Goal: Task Accomplishment & Management: Use online tool/utility

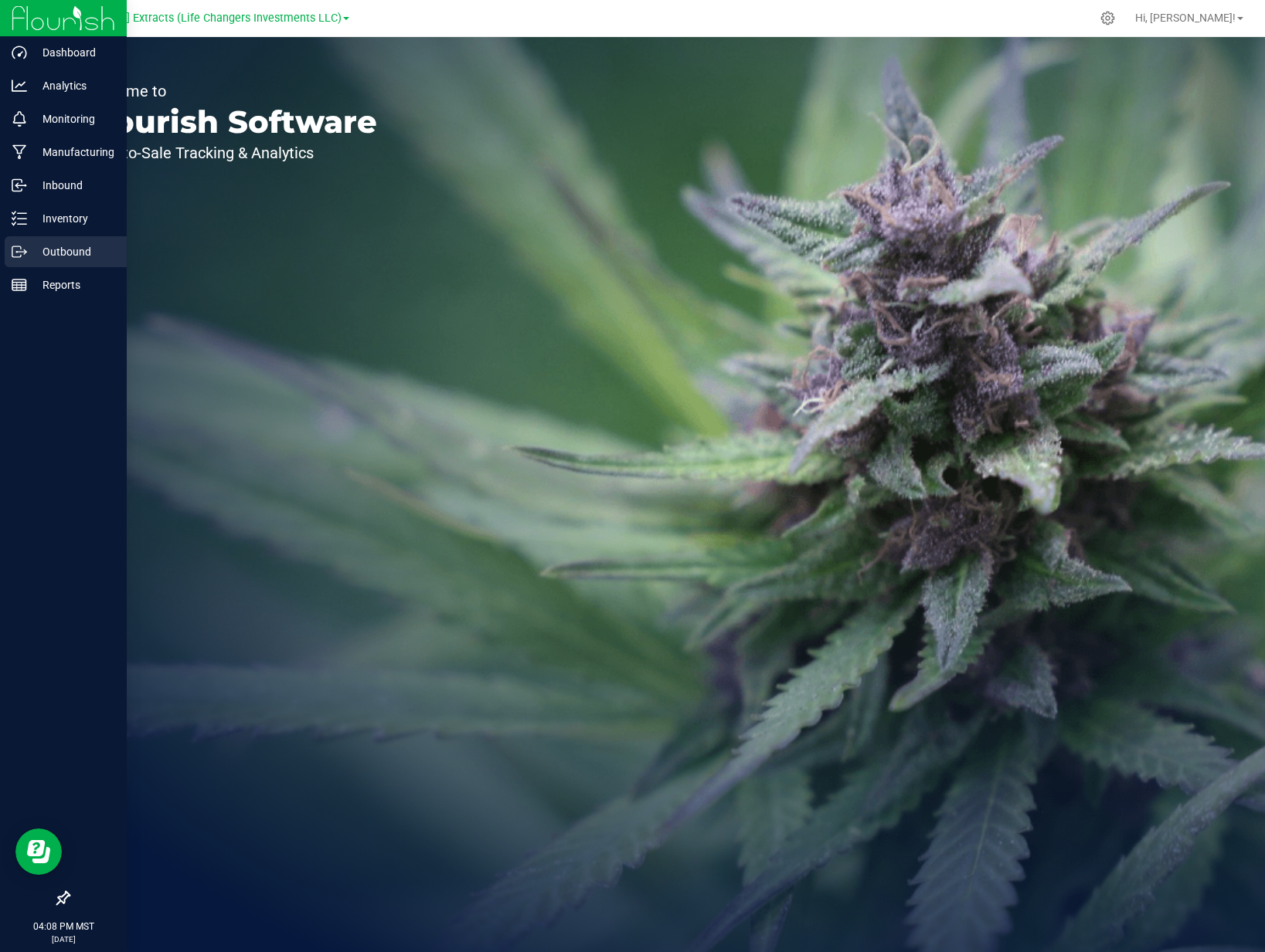
click at [24, 250] on icon at bounding box center [18, 251] width 15 height 15
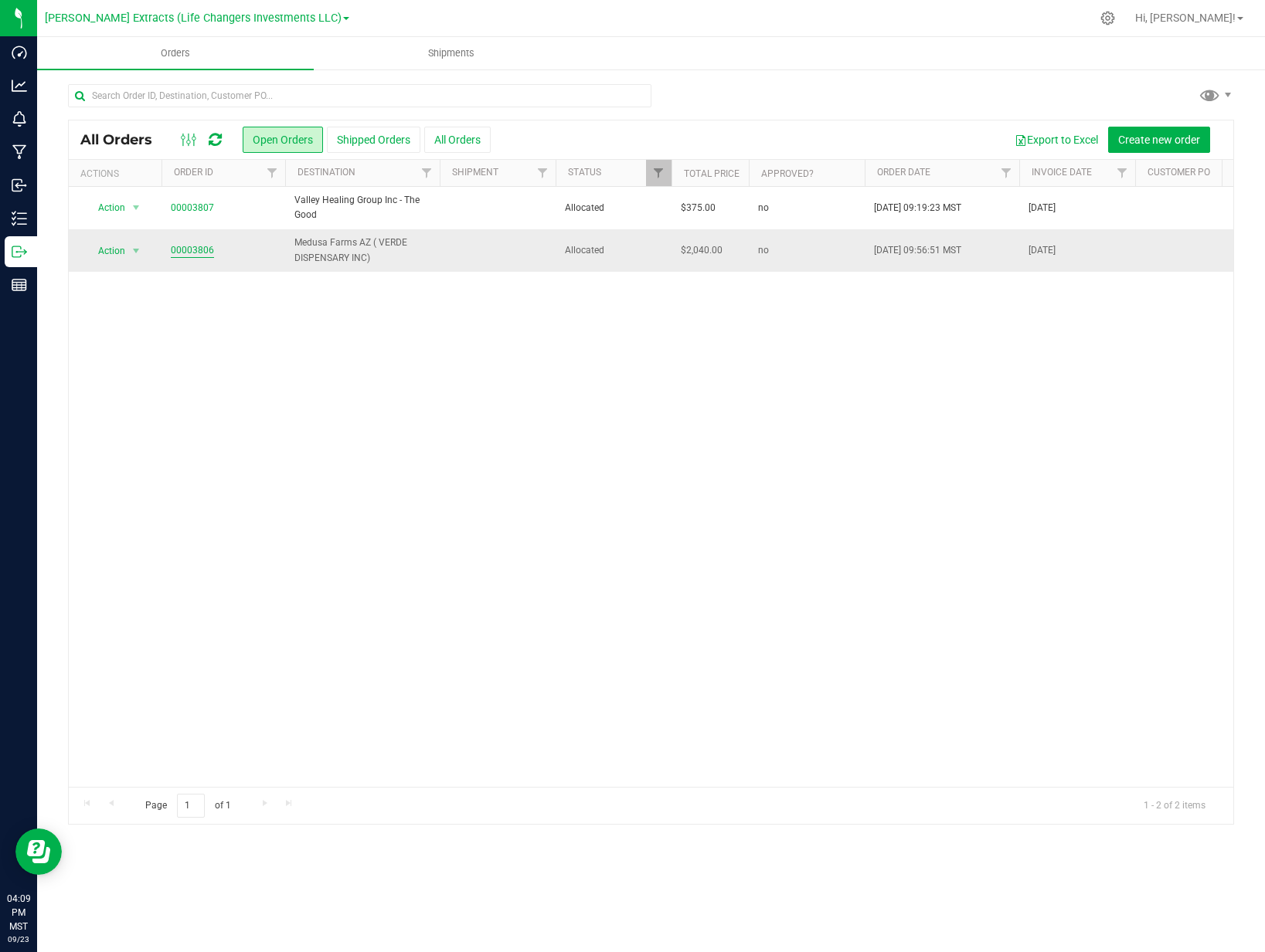
click at [194, 253] on link "00003806" at bounding box center [193, 250] width 43 height 14
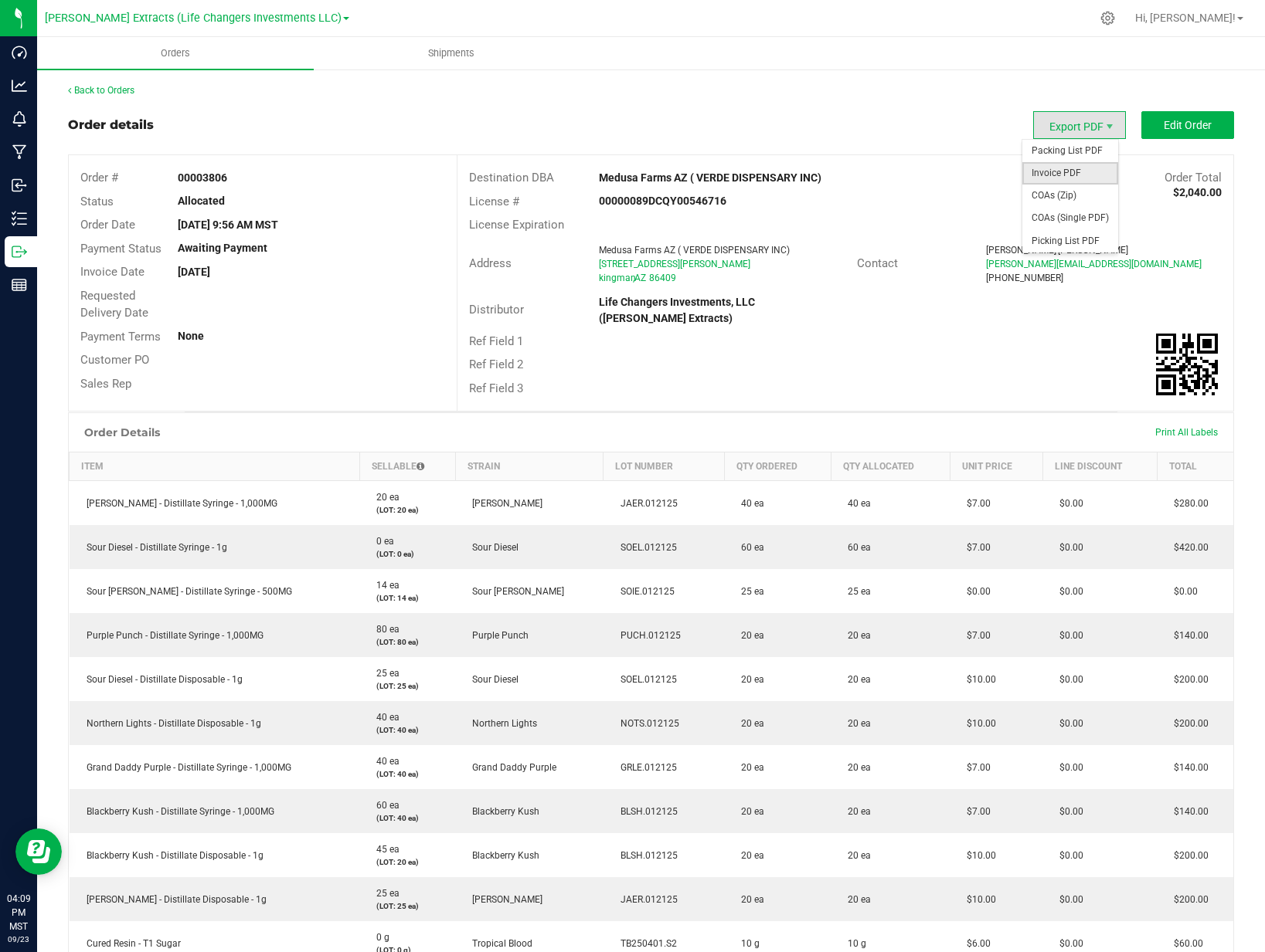
click at [1051, 171] on span "Invoice PDF" at bounding box center [1070, 173] width 96 height 22
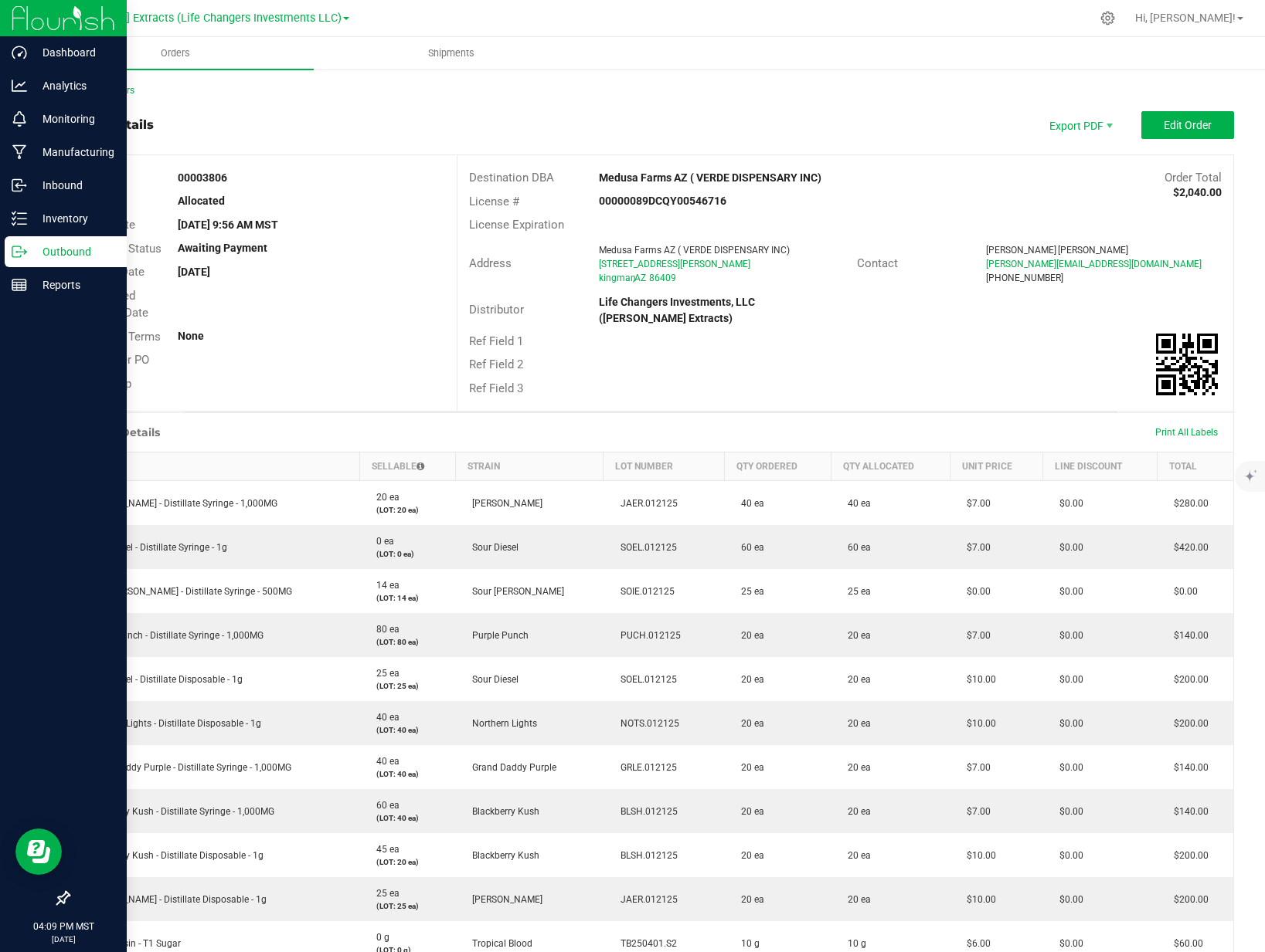
click at [44, 256] on p "Outbound" at bounding box center [74, 251] width 93 height 18
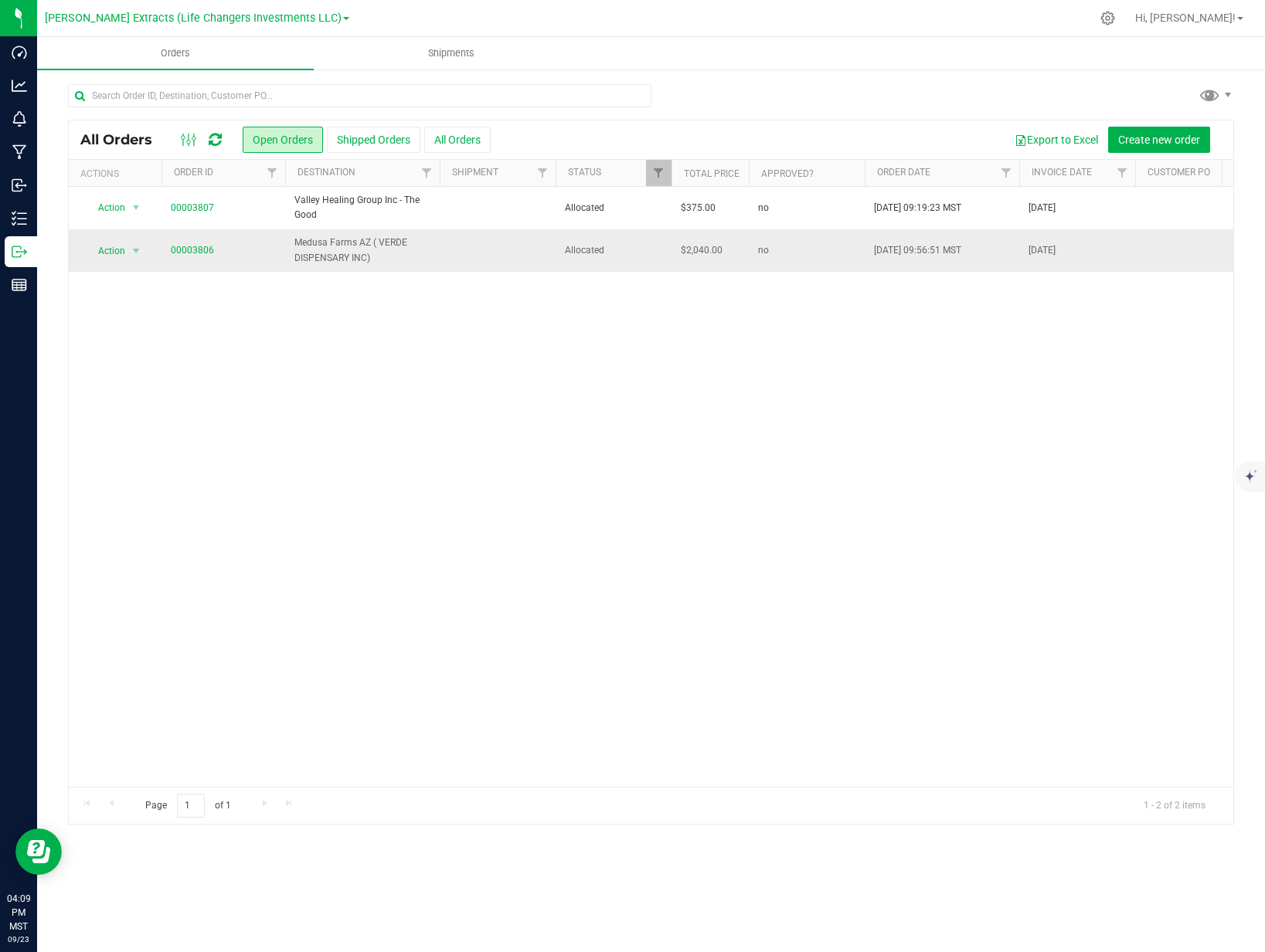
click at [349, 258] on span "Medusa Farms AZ ( VERDE DISPENSARY INC)" at bounding box center [362, 250] width 136 height 30
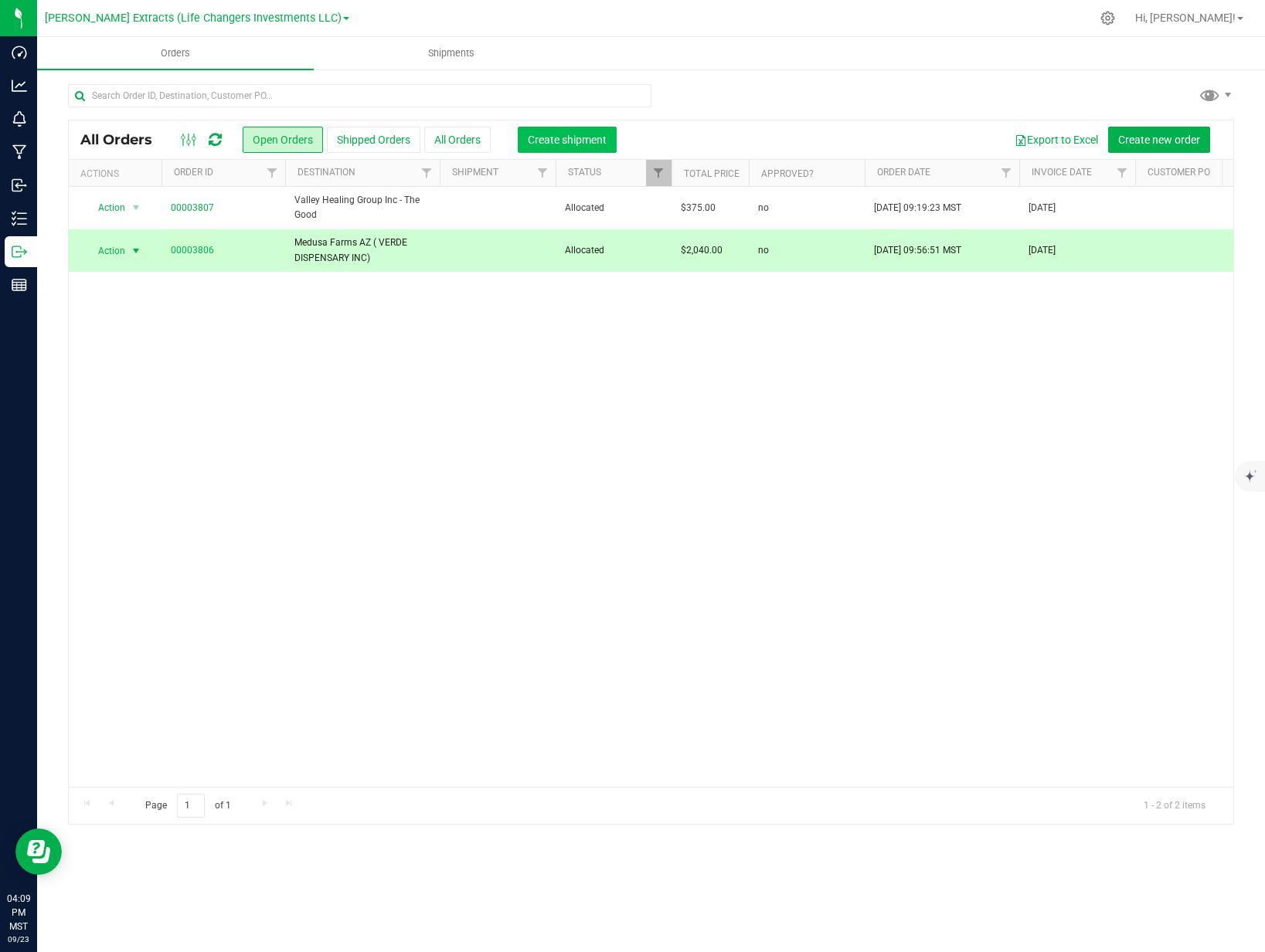
click at [584, 145] on span "Create shipment" at bounding box center [567, 139] width 79 height 12
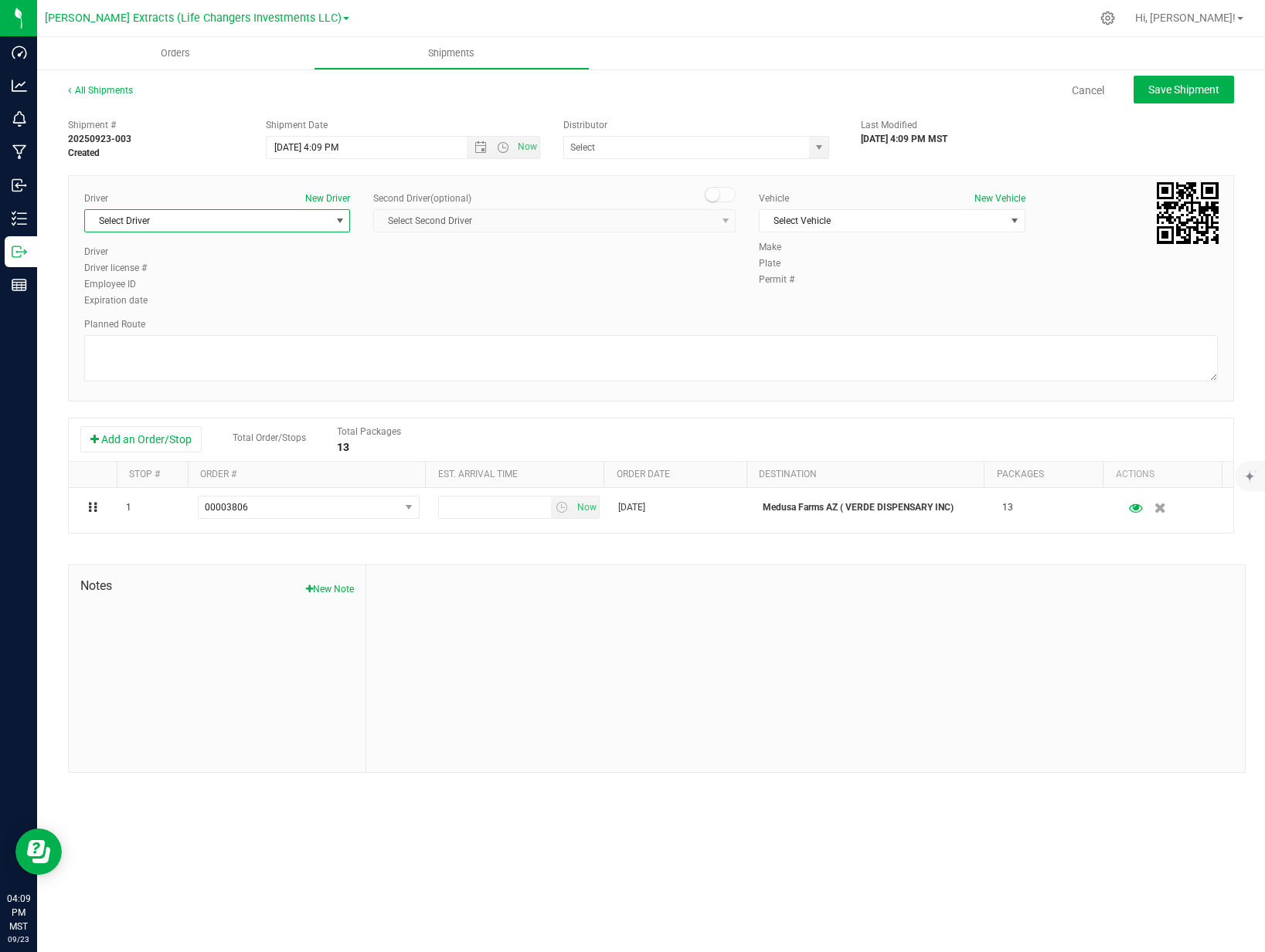
click at [191, 221] on span "Select Driver" at bounding box center [207, 221] width 245 height 22
click at [151, 376] on li "[PERSON_NAME]" at bounding box center [217, 376] width 264 height 23
click at [831, 217] on span "Select Vehicle" at bounding box center [882, 221] width 245 height 22
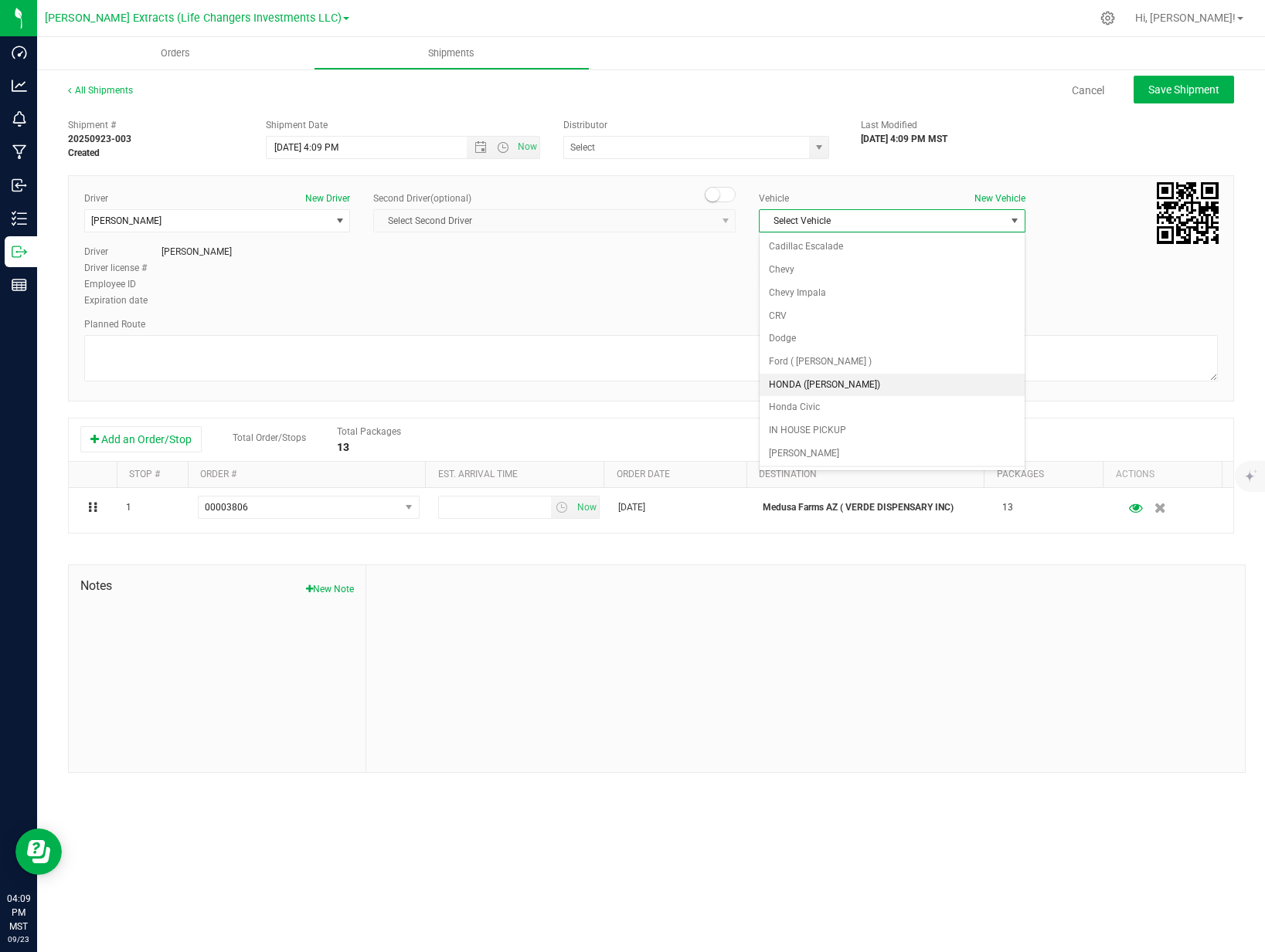
scroll to position [90, 0]
click at [828, 450] on li "Toyota Prius" at bounding box center [892, 456] width 264 height 23
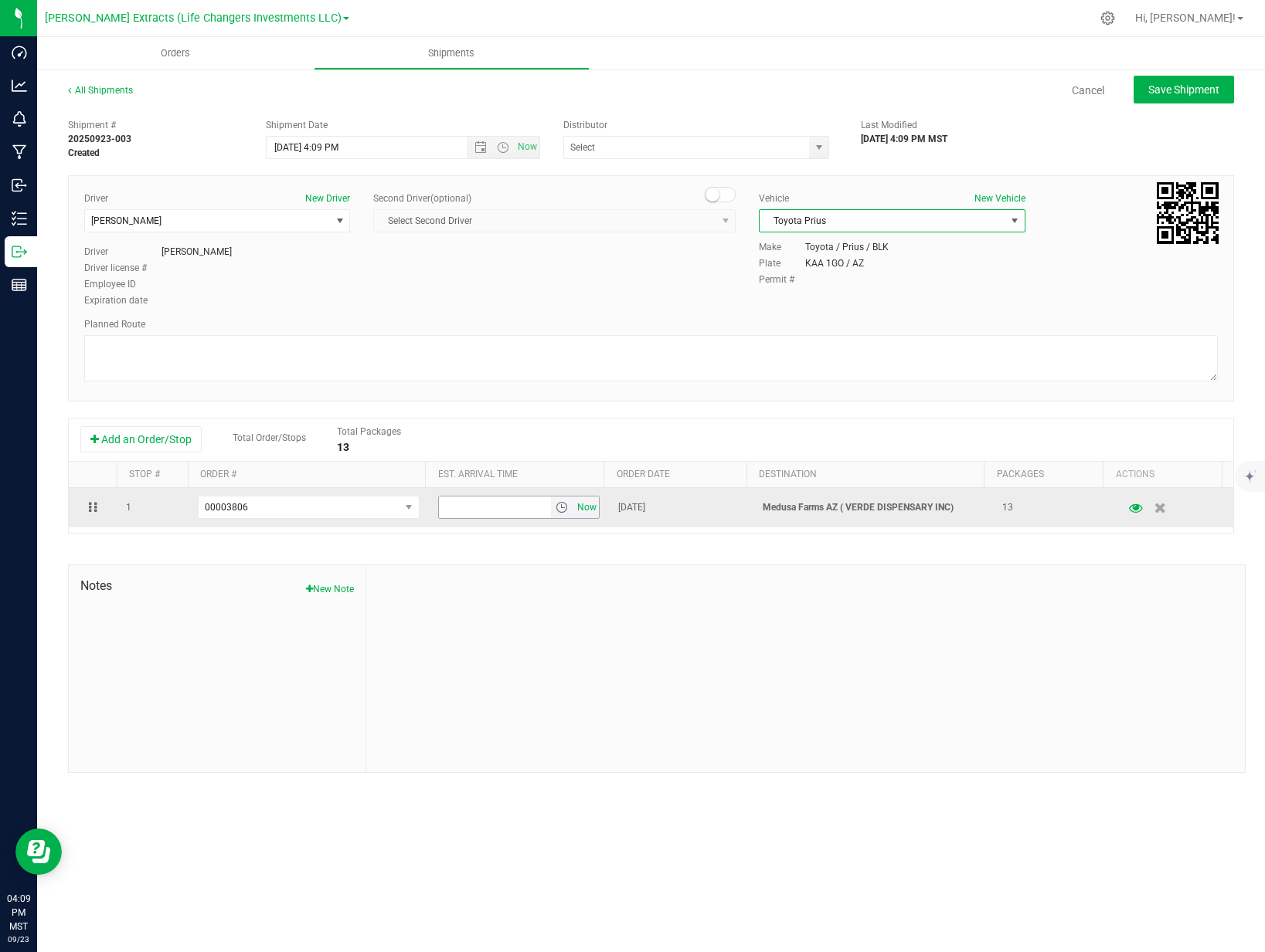
click at [582, 506] on span "Now" at bounding box center [587, 508] width 26 height 22
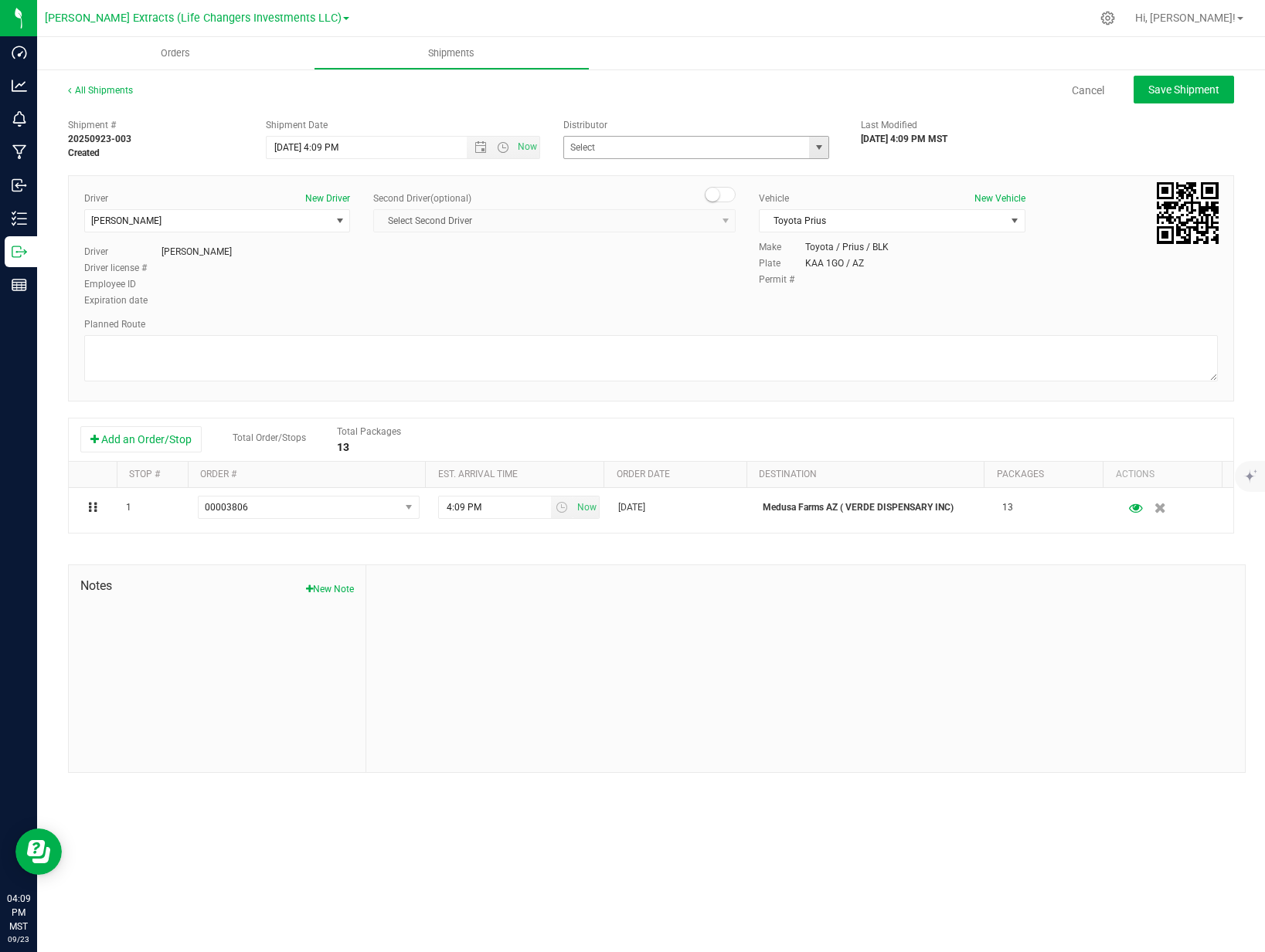
click at [812, 142] on span "select" at bounding box center [818, 147] width 12 height 12
click at [746, 197] on li "Life Changers Investments, LLC ([PERSON_NAME] Extracts)" at bounding box center [696, 197] width 264 height 23
type input "Life Changers Investments, LLC ([PERSON_NAME] Extracts)"
click at [1203, 90] on span "Save Shipment" at bounding box center [1183, 89] width 71 height 12
type input "[DATE] 11:09 PM"
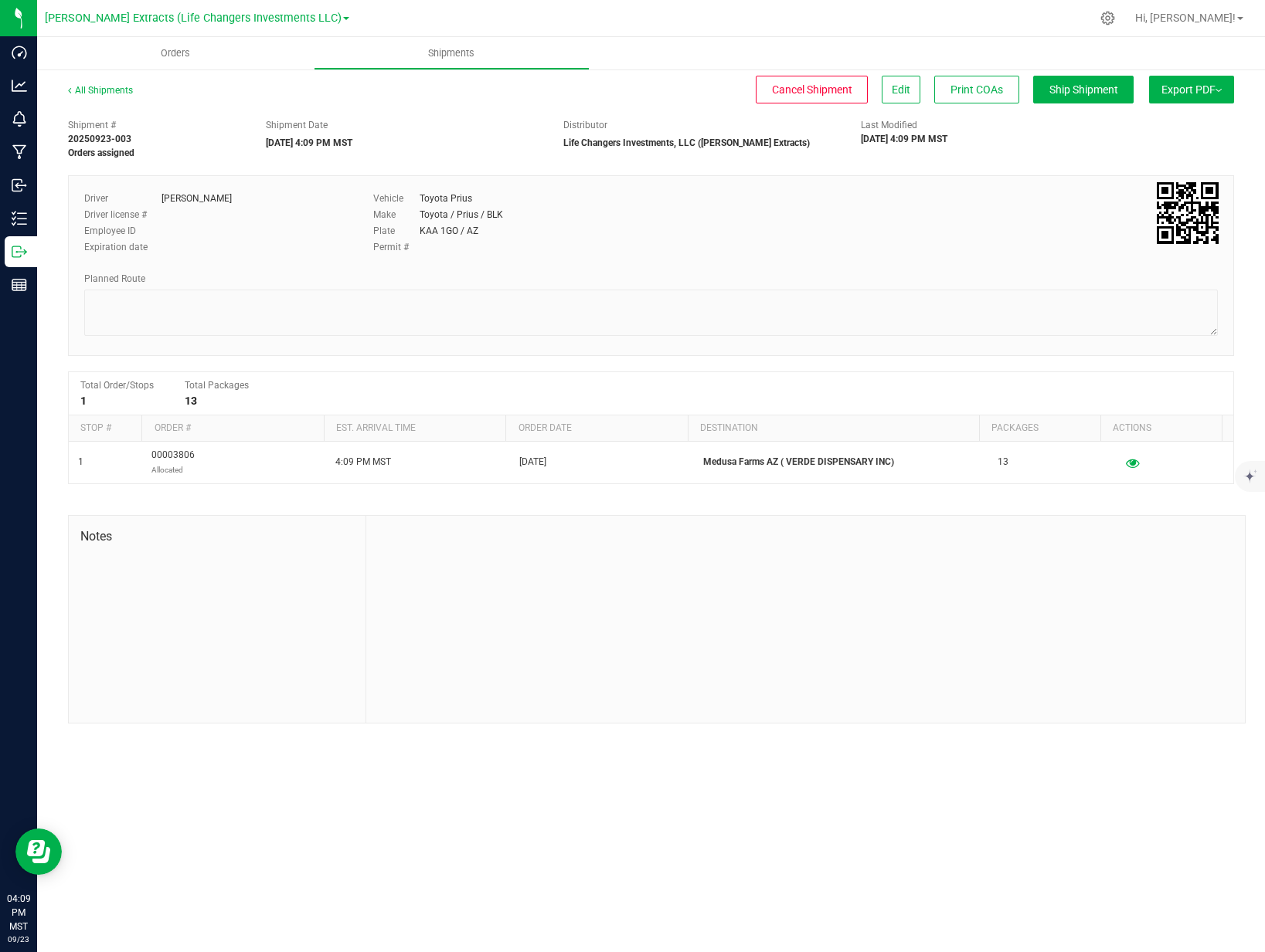
click at [1207, 93] on span "Export PDF" at bounding box center [1191, 89] width 60 height 12
click at [1185, 119] on span "Manifest by Package ID" at bounding box center [1168, 124] width 98 height 11
